Goal: Task Accomplishment & Management: Manage account settings

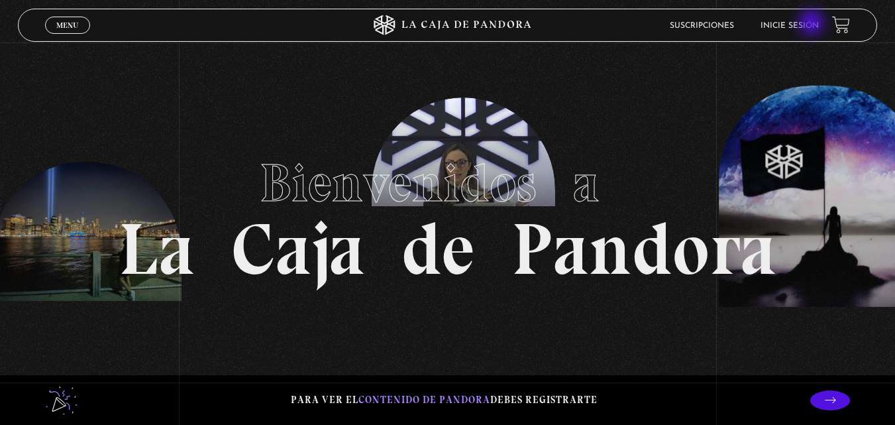
click at [813, 24] on link "Inicie sesión" at bounding box center [790, 26] width 58 height 8
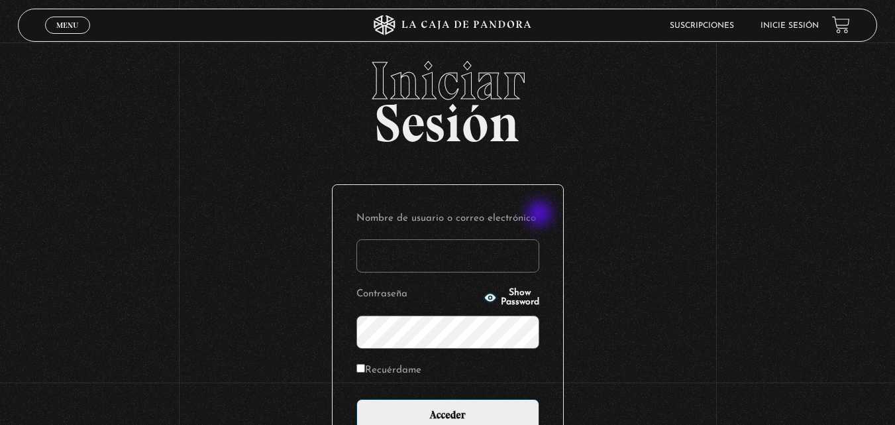
scroll to position [13, 0]
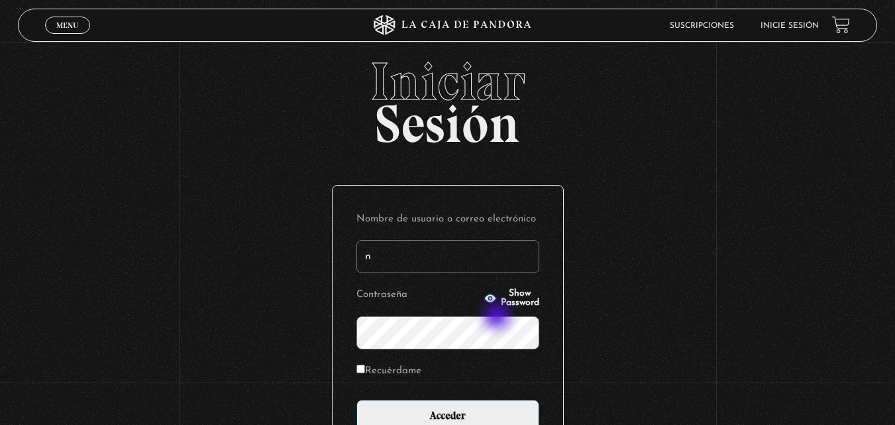
type input "nramirez9325@gmail.com"
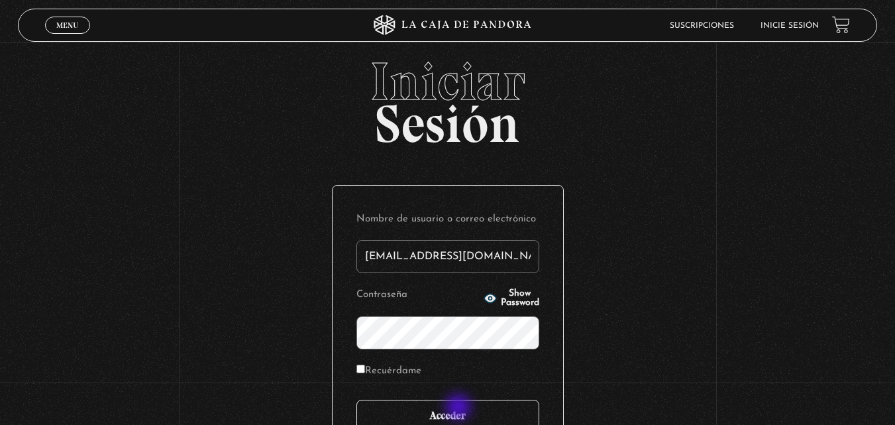
drag, startPoint x: 460, startPoint y: 413, endPoint x: 459, endPoint y: 402, distance: 10.6
click at [459, 402] on input "Acceder" at bounding box center [448, 416] width 183 height 33
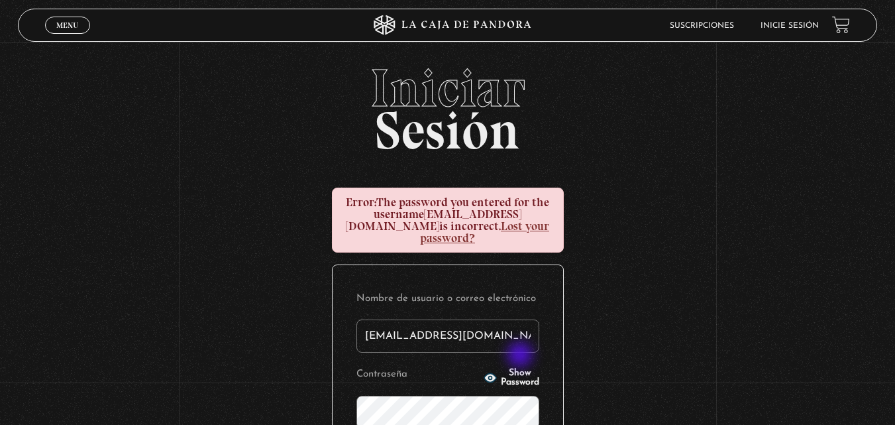
scroll to position [9, 0]
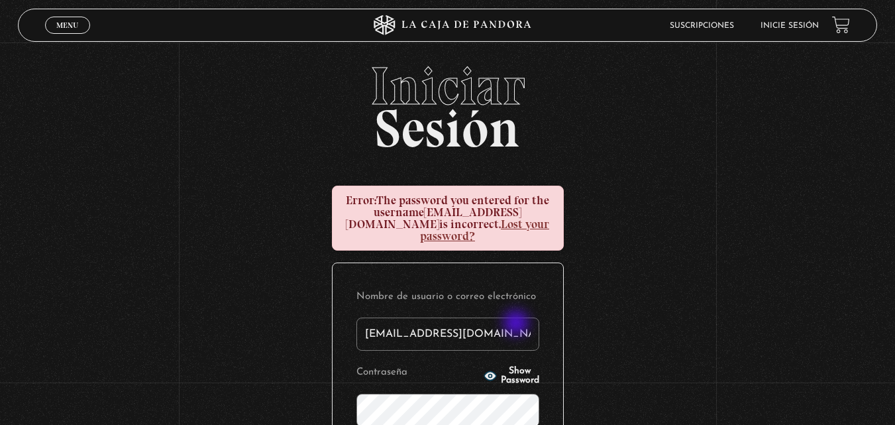
click at [518, 324] on input "nramirez9325@gmail.com" at bounding box center [448, 333] width 183 height 33
type input "nramirez9325@gmail.com"
click at [501, 367] on span "Show Password" at bounding box center [520, 376] width 38 height 19
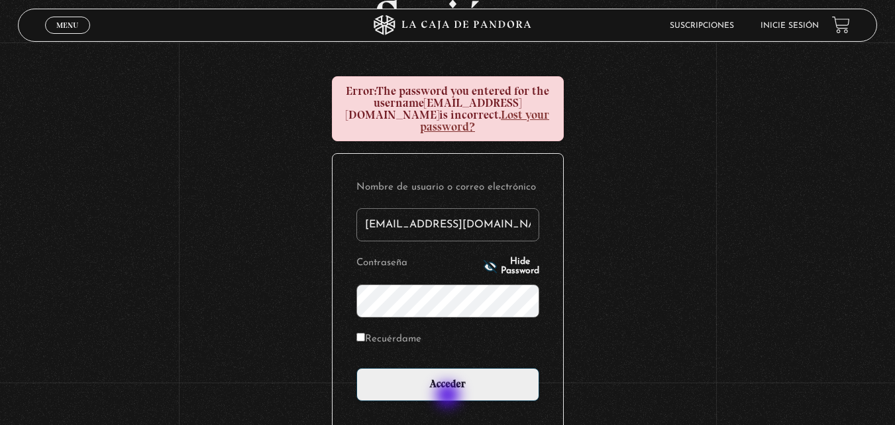
scroll to position [182, 0]
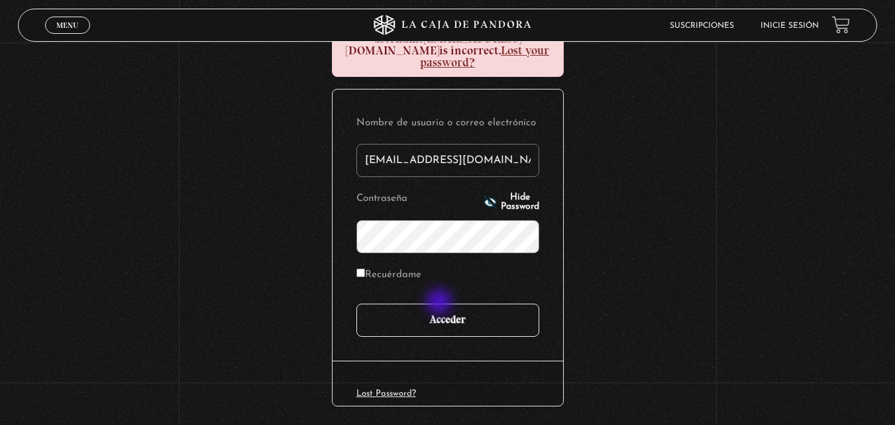
click at [441, 304] on input "Acceder" at bounding box center [448, 320] width 183 height 33
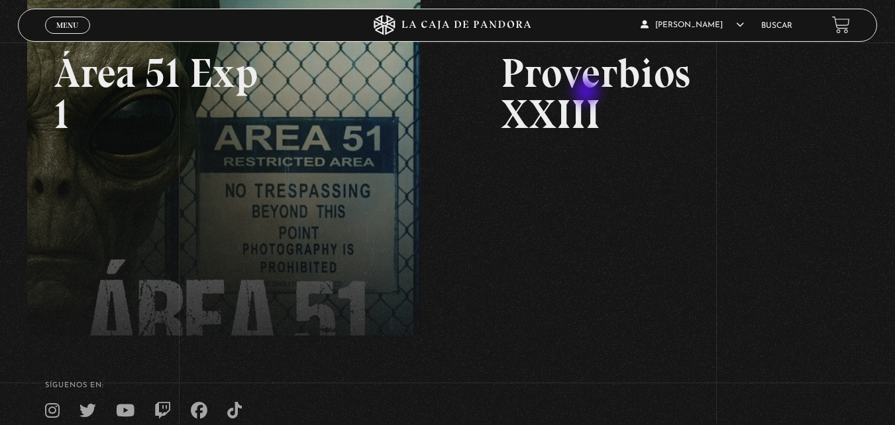
scroll to position [212, 0]
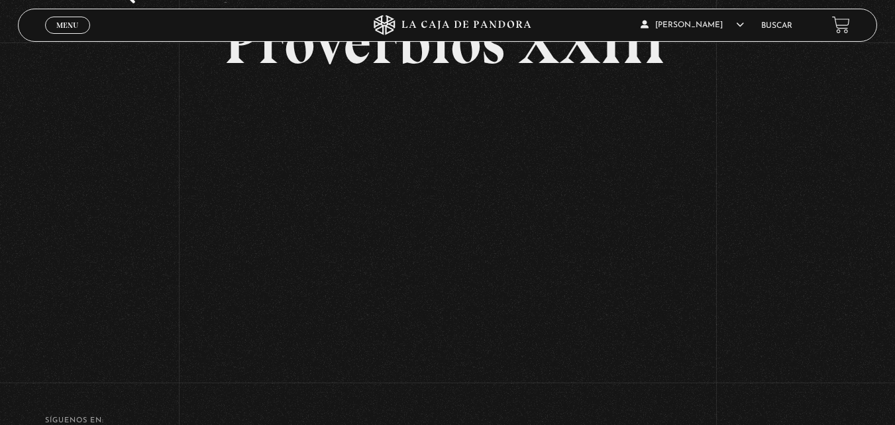
scroll to position [98, 0]
